Goal: Information Seeking & Learning: Check status

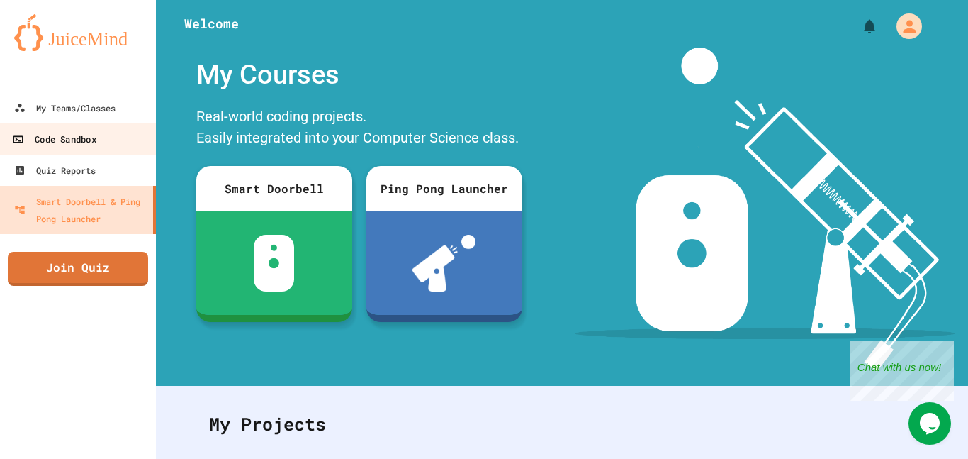
click at [90, 141] on div "Code Sandbox" at bounding box center [54, 139] width 84 height 18
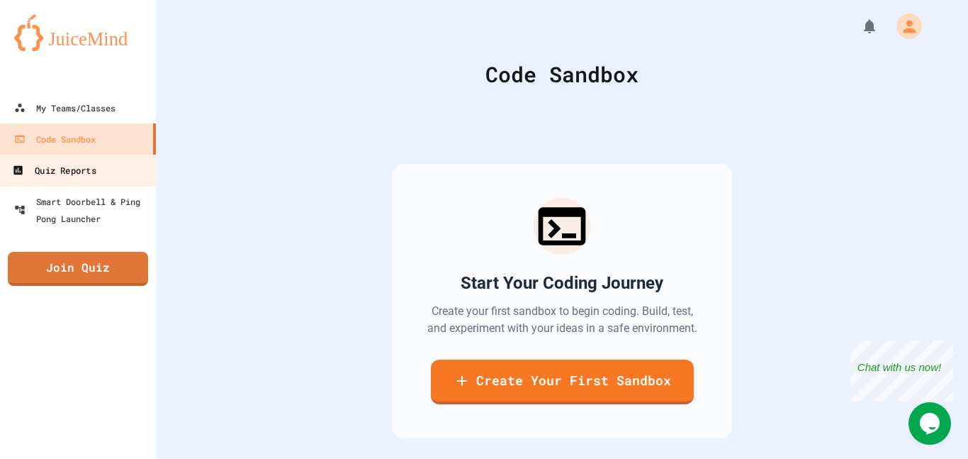
click at [103, 177] on link "Quiz Reports" at bounding box center [78, 170] width 161 height 32
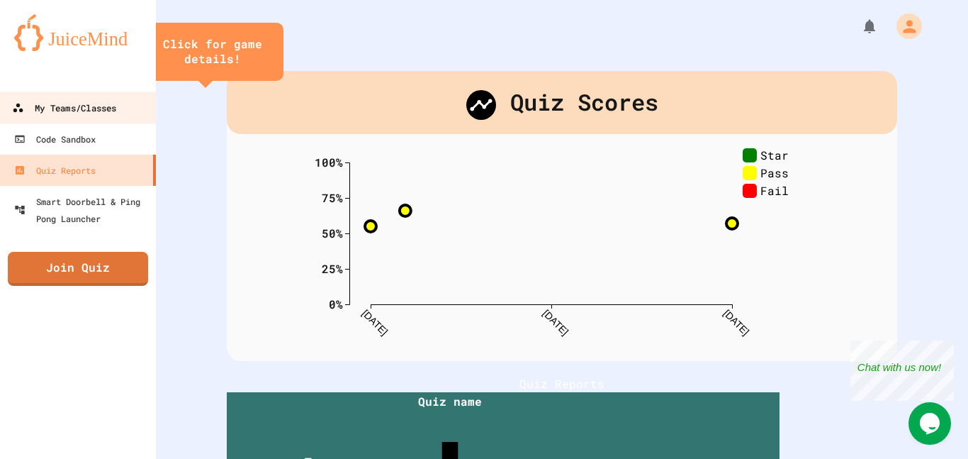
click at [99, 116] on link "My Teams/Classes" at bounding box center [78, 107] width 161 height 32
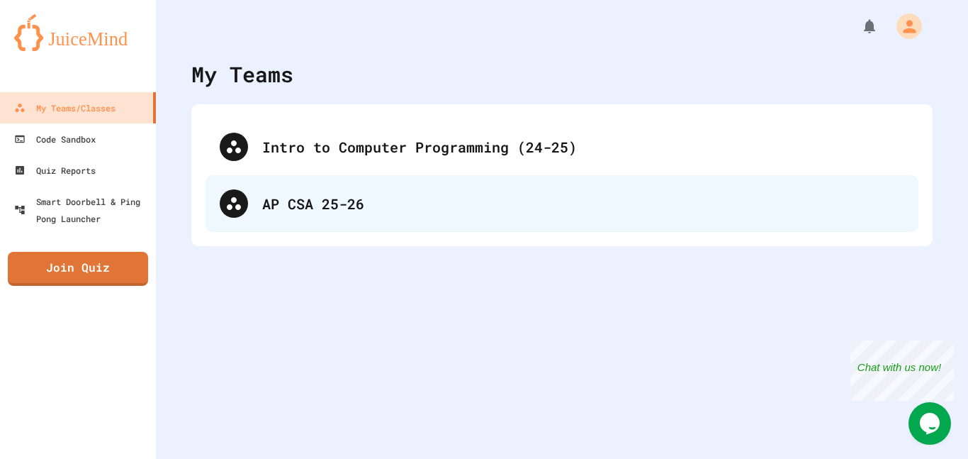
click at [419, 202] on div "AP CSA 25-26" at bounding box center [583, 203] width 642 height 21
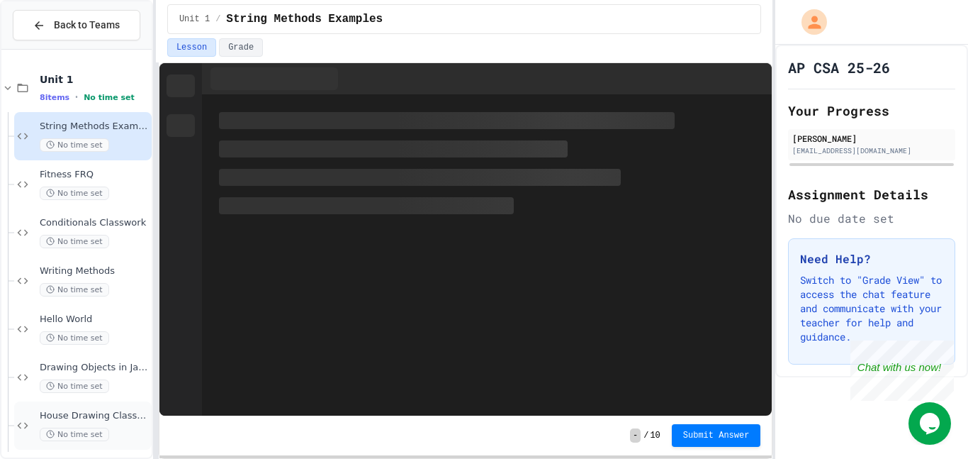
scroll to position [55, 0]
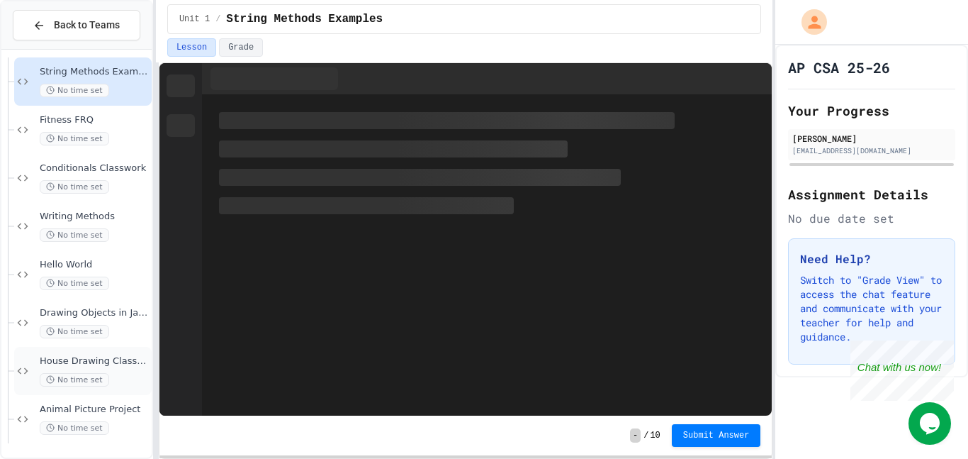
click at [113, 363] on span "House Drawing Classwork" at bounding box center [94, 361] width 109 height 12
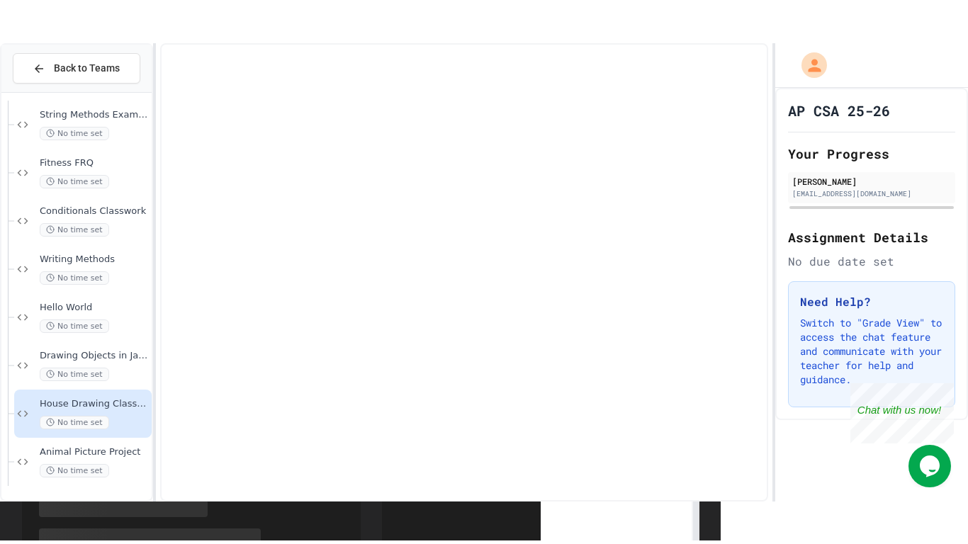
scroll to position [38, 0]
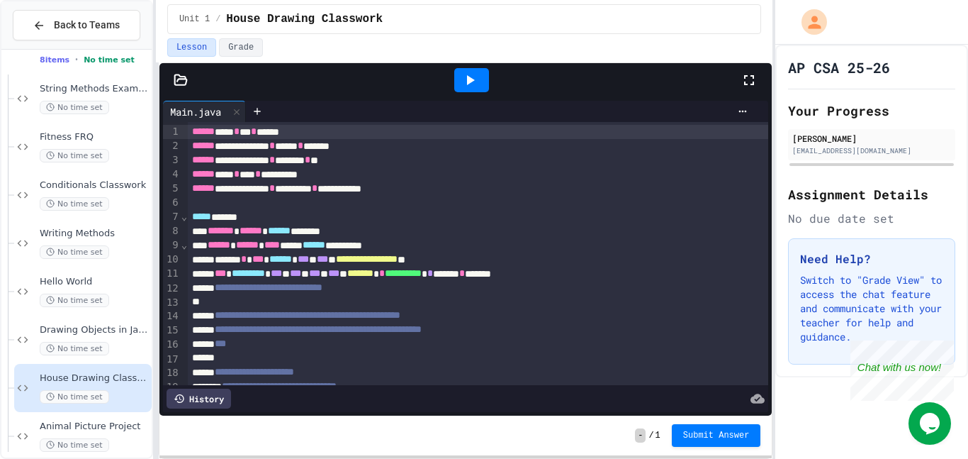
click at [749, 85] on icon at bounding box center [749, 80] width 17 height 17
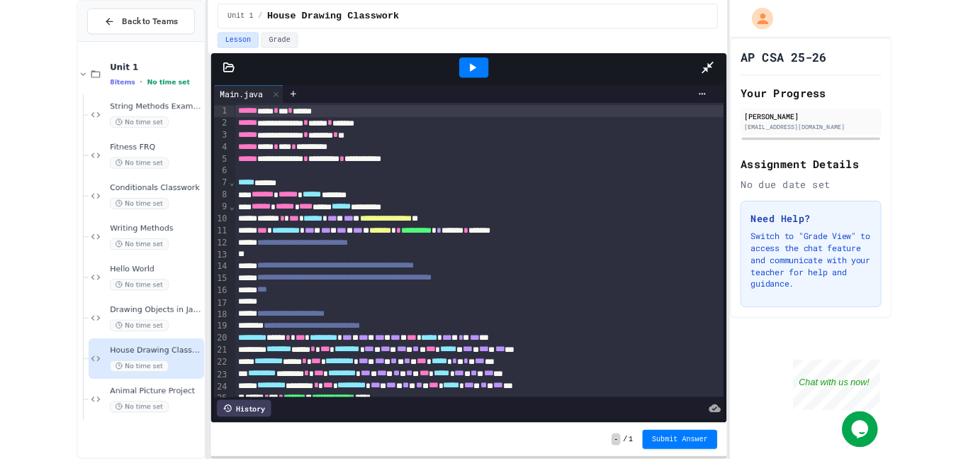
scroll to position [0, 0]
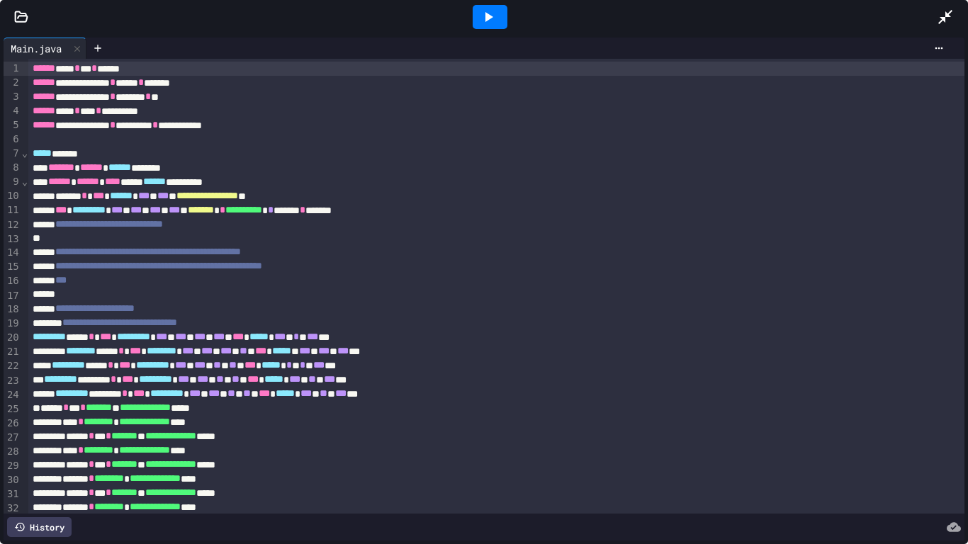
click at [478, 16] on div at bounding box center [490, 17] width 35 height 24
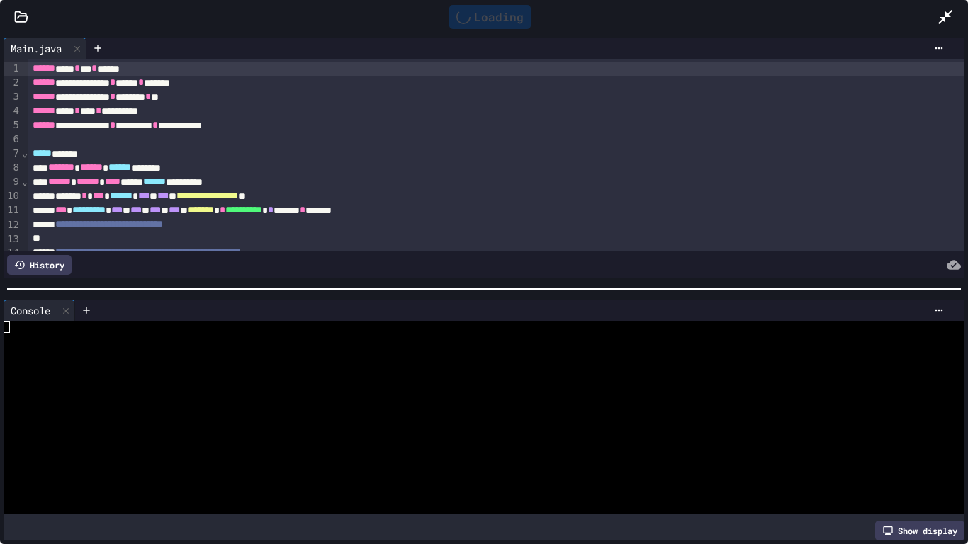
click at [922, 458] on div "Show display" at bounding box center [919, 531] width 89 height 20
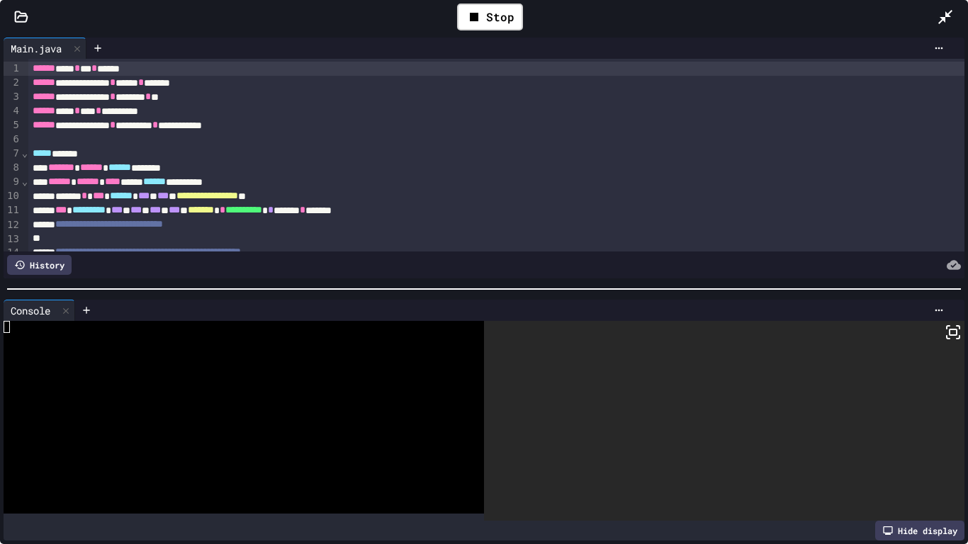
click at [922, 458] on div "Hide display" at bounding box center [919, 531] width 89 height 20
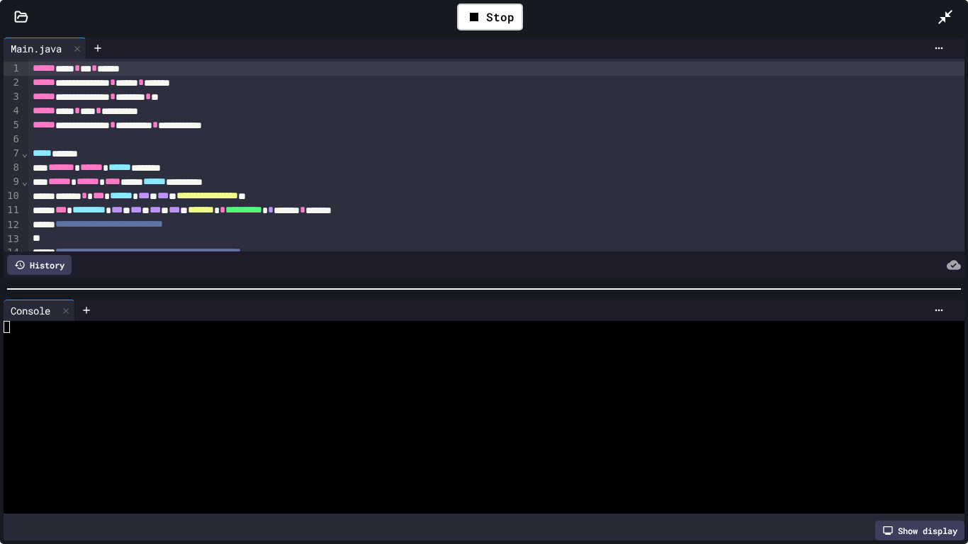
click at [922, 458] on div "Show display" at bounding box center [919, 531] width 89 height 20
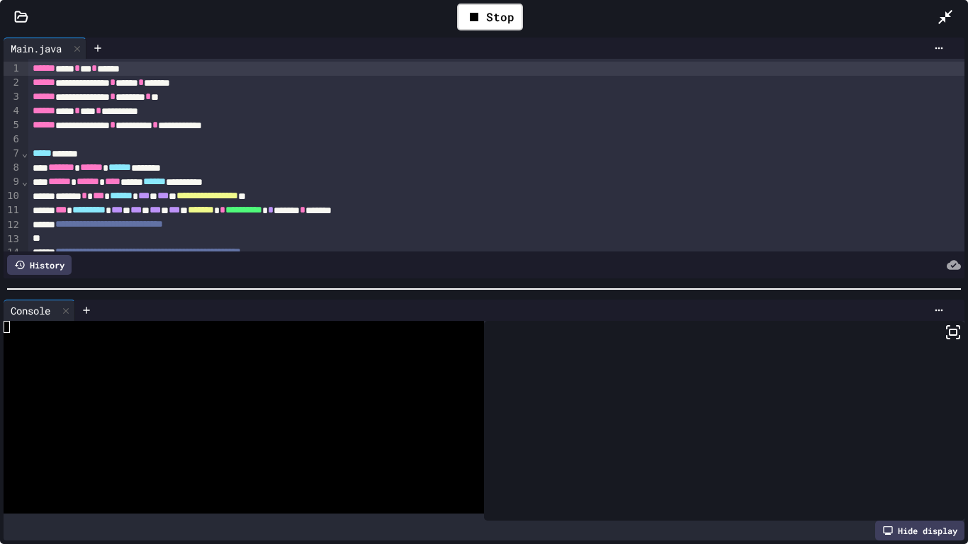
click at [957, 327] on icon at bounding box center [953, 332] width 17 height 17
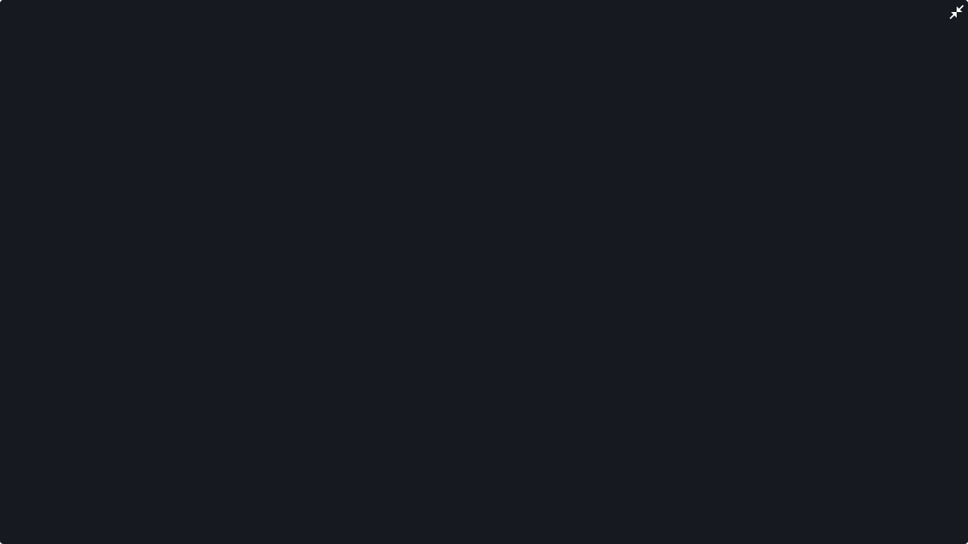
click at [960, 13] on icon at bounding box center [956, 12] width 17 height 17
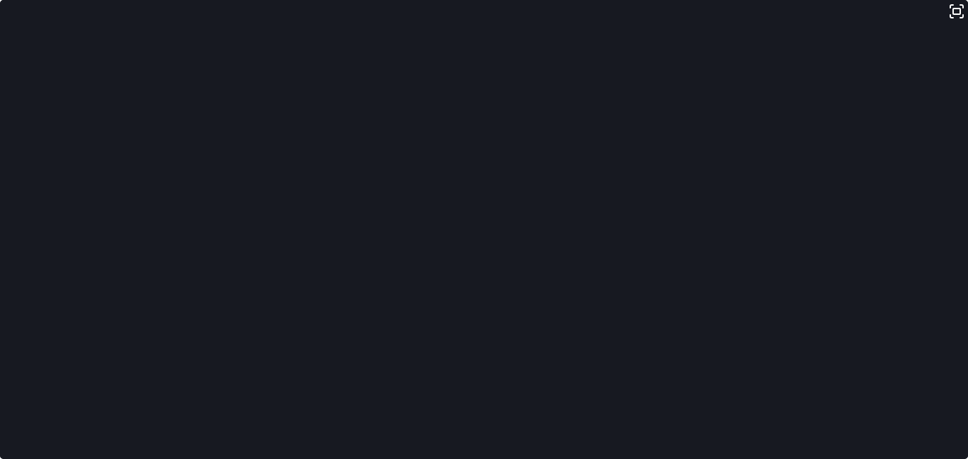
scroll to position [55, 0]
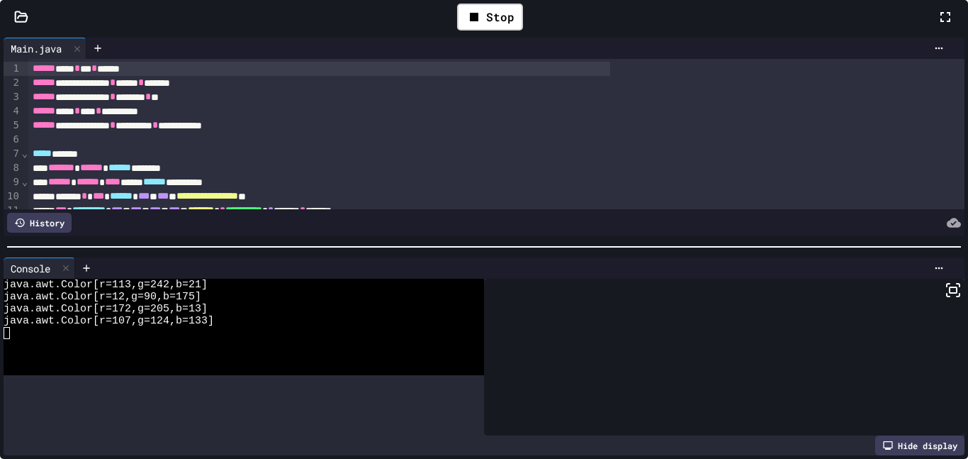
click at [109, 405] on span "Animal Picture Project" at bounding box center [94, 409] width 109 height 12
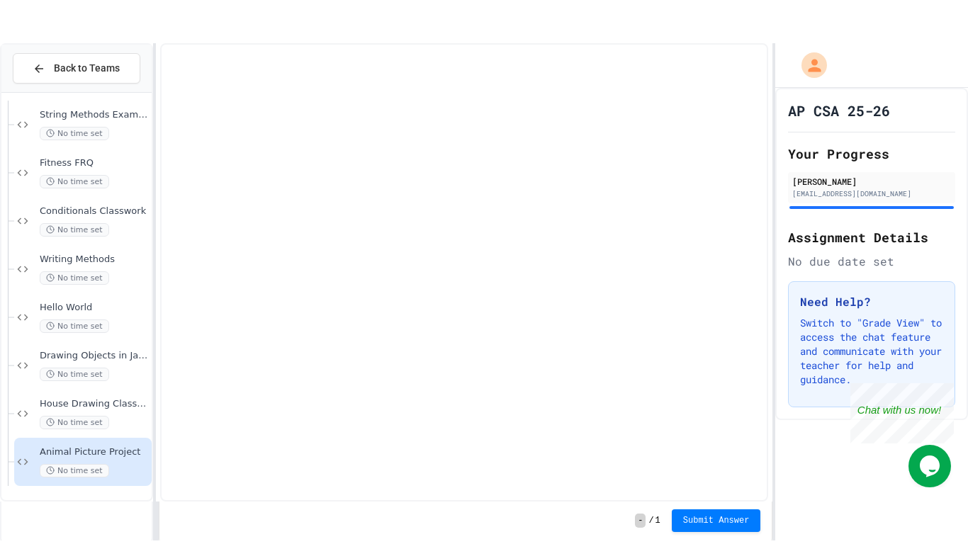
scroll to position [38, 0]
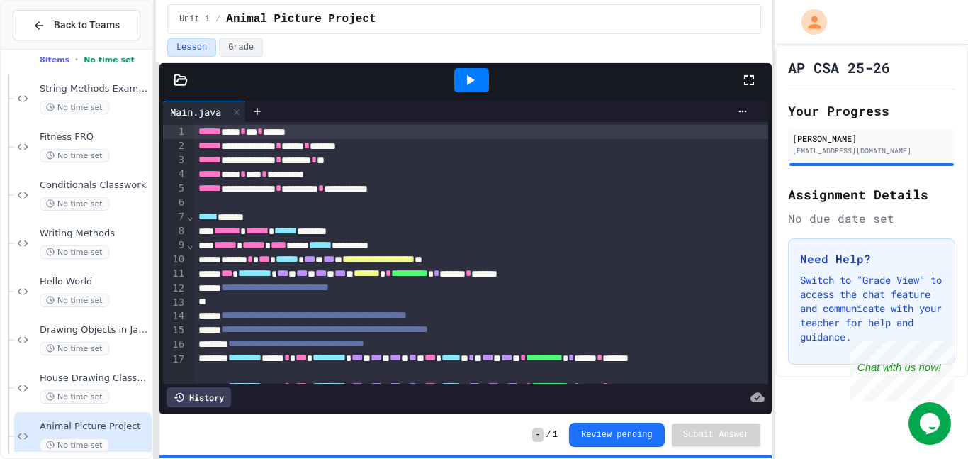
click at [470, 74] on icon at bounding box center [469, 80] width 17 height 17
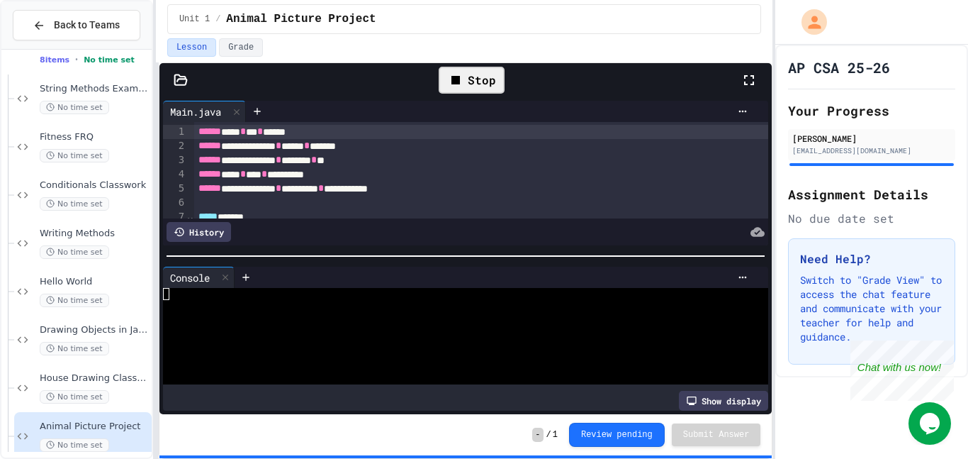
click at [756, 79] on icon at bounding box center [749, 80] width 17 height 17
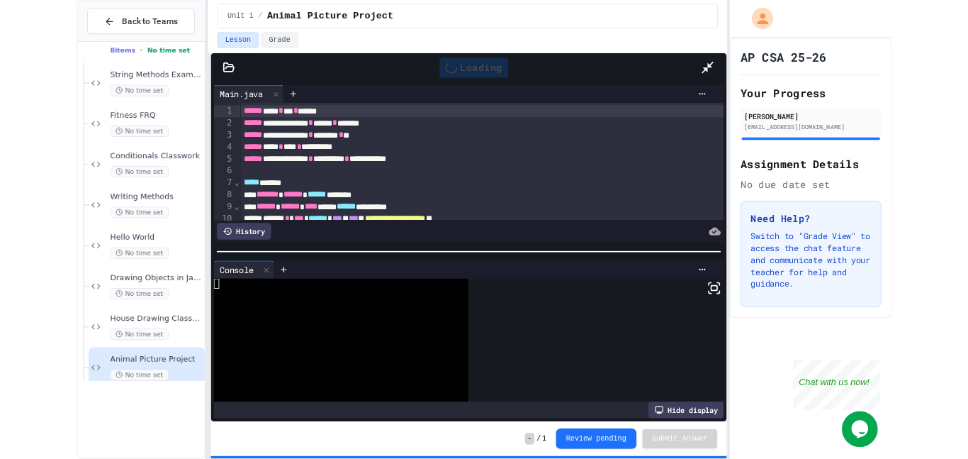
scroll to position [0, 0]
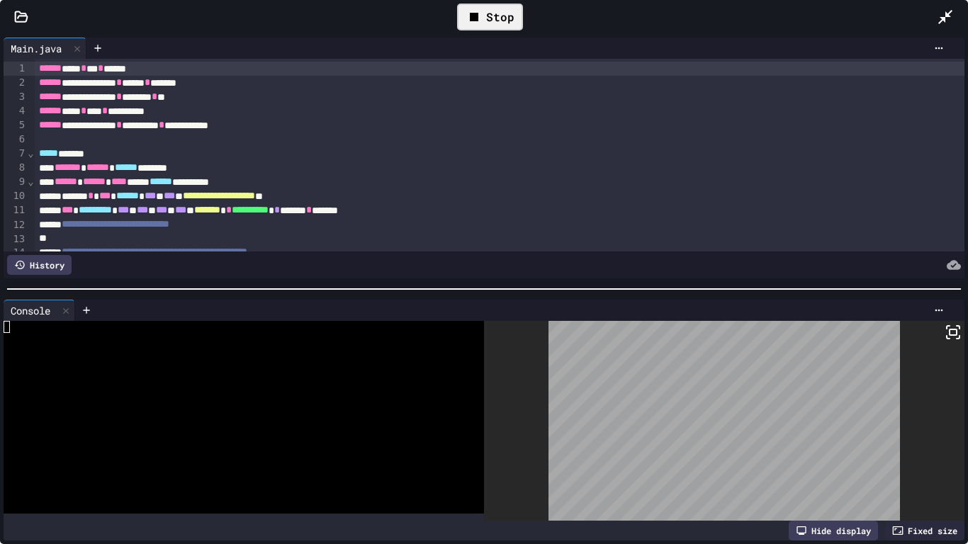
click at [920, 351] on div at bounding box center [724, 421] width 481 height 200
click at [953, 328] on icon at bounding box center [953, 332] width 17 height 17
